Goal: Task Accomplishment & Management: Manage account settings

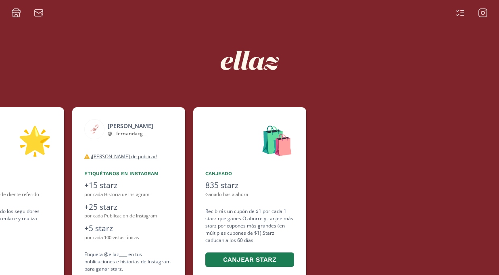
click at [480, 13] on icon at bounding box center [483, 13] width 10 height 10
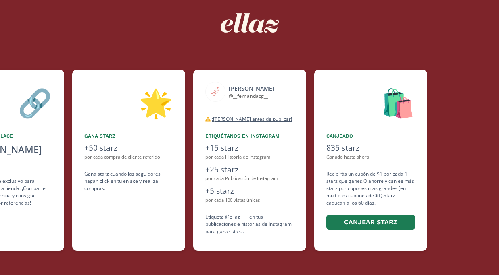
scroll to position [38, 0]
drag, startPoint x: 387, startPoint y: 203, endPoint x: 326, endPoint y: 165, distance: 71.5
click at [326, 165] on div "🛍️ Canjeado 835 starz Ganado hasta ahora Recibirás un cupón de $1 por cada 1 st…" at bounding box center [370, 160] width 113 height 181
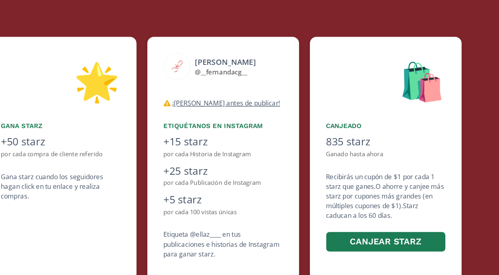
scroll to position [37, 0]
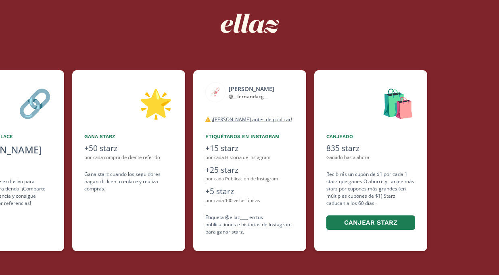
click at [354, 150] on div "835 starz" at bounding box center [370, 149] width 89 height 12
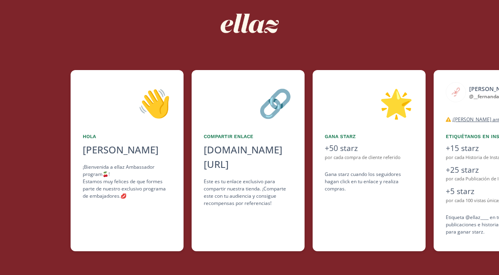
scroll to position [0, 121]
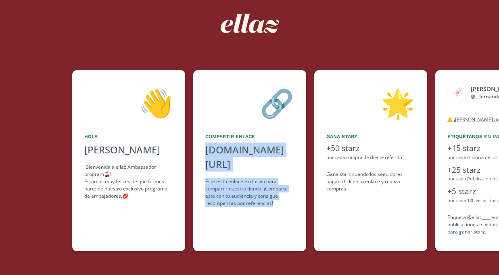
drag, startPoint x: 277, startPoint y: 189, endPoint x: 206, endPoint y: 137, distance: 88.3
click at [206, 137] on div "🔗 Compartir Enlace [DOMAIN_NAME][URL] click to copy Este es tu enlace exclusivo…" at bounding box center [249, 160] width 113 height 181
click at [224, 160] on div "🔗 Compartir Enlace [DOMAIN_NAME][URL] click to copy Este es tu enlace exclusivo…" at bounding box center [249, 160] width 113 height 181
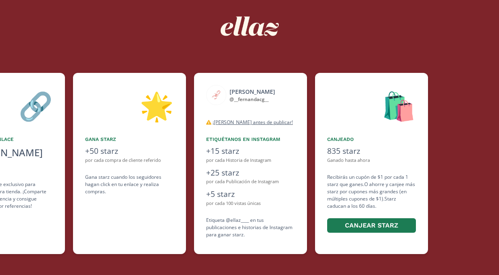
scroll to position [0, 363]
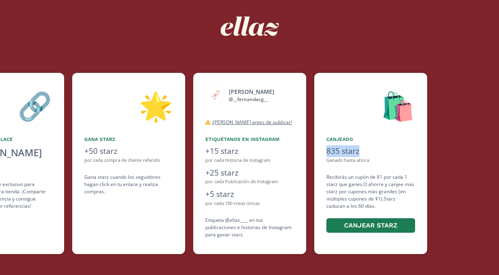
drag, startPoint x: 359, startPoint y: 149, endPoint x: 317, endPoint y: 150, distance: 42.8
click at [317, 150] on div "🛍️ Canjeado 835 starz Ganado hasta ahora Recibirás un cupón de $1 por cada 1 st…" at bounding box center [370, 163] width 113 height 181
click at [397, 151] on div "835 starz" at bounding box center [370, 152] width 89 height 12
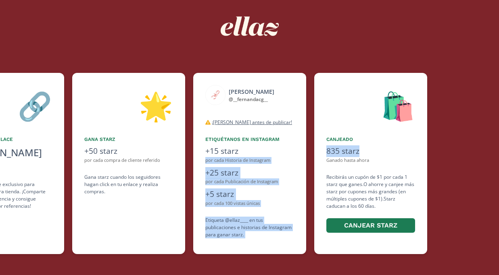
drag, startPoint x: 365, startPoint y: 151, endPoint x: 313, endPoint y: 151, distance: 52.4
click at [313, 151] on div "👋 Hola Fernanda Cruz ¡Bienvenida a ellaz Ambassador program🍒! Estamos muy felic…" at bounding box center [249, 164] width 499 height 190
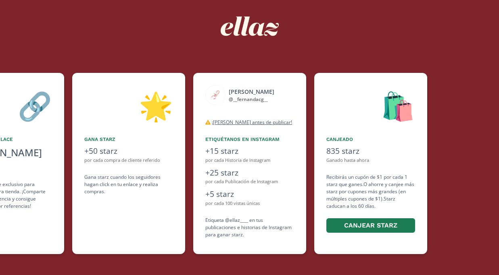
click at [337, 160] on div "Ganado hasta ahora" at bounding box center [370, 160] width 89 height 7
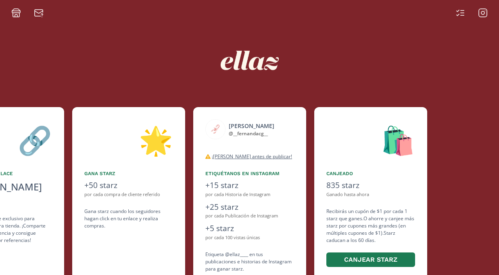
scroll to position [0, 0]
click at [480, 16] on icon at bounding box center [483, 13] width 10 height 10
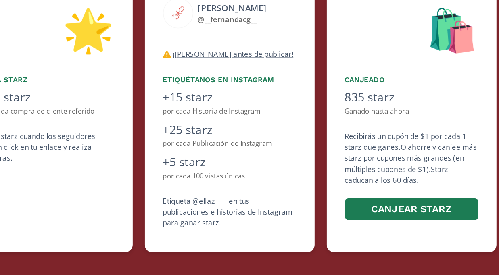
scroll to position [29, 0]
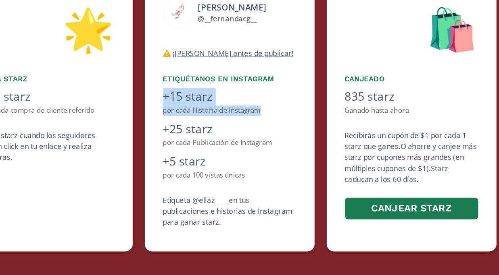
drag, startPoint x: 175, startPoint y: 72, endPoint x: 102, endPoint y: 63, distance: 72.8
click at [193, 78] on div "fernanda @ __fernandacg__ desconectado ¡Lea antes de publicar! Tanto para publi…" at bounding box center [249, 168] width 113 height 181
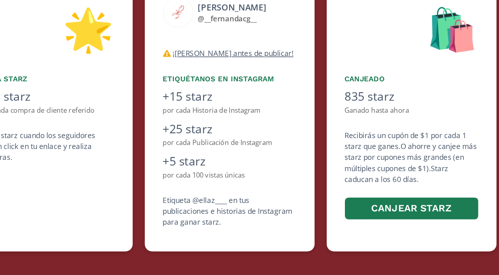
click at [205, 173] on div "+25 starz" at bounding box center [249, 179] width 89 height 12
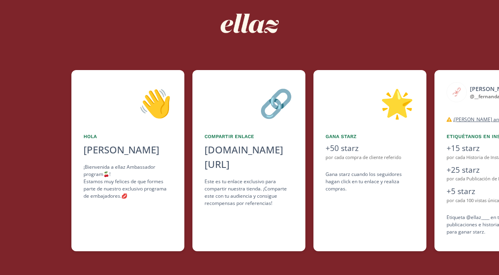
scroll to position [0, 121]
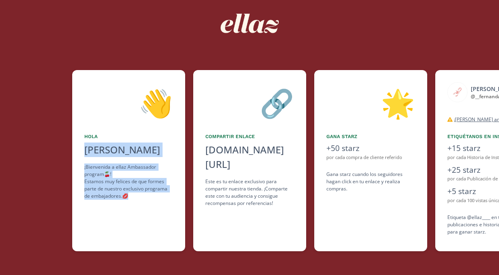
drag, startPoint x: 144, startPoint y: 198, endPoint x: 73, endPoint y: 131, distance: 97.9
click at [73, 131] on div "👋 Hola Fernanda Cruz ¡Bienvenida a ellaz Ambassador program🍒! Estamos muy felic…" at bounding box center [128, 160] width 113 height 181
